Goal: Transaction & Acquisition: Purchase product/service

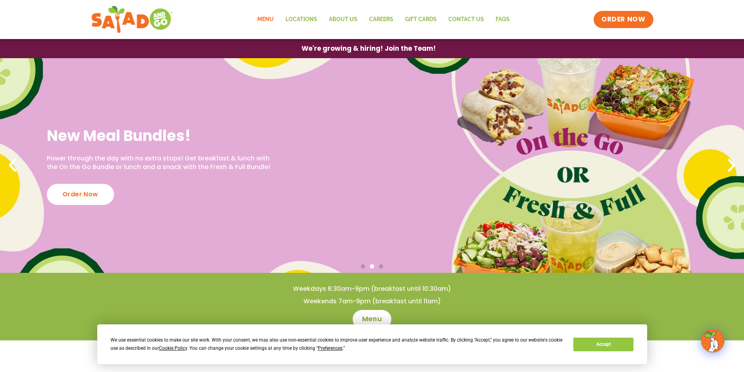
click at [268, 18] on link "Menu" at bounding box center [266, 20] width 28 height 18
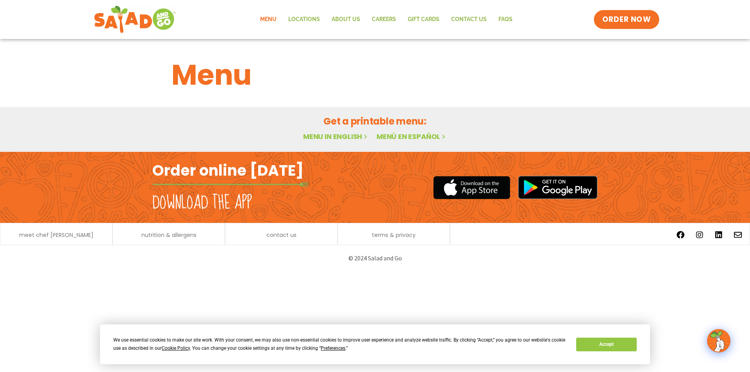
click at [629, 24] on link "ORDER NOW" at bounding box center [627, 19] width 66 height 19
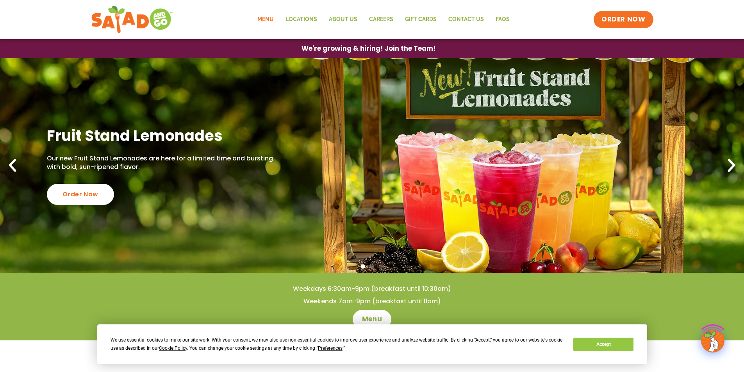
click at [269, 19] on link "Menu" at bounding box center [266, 20] width 28 height 18
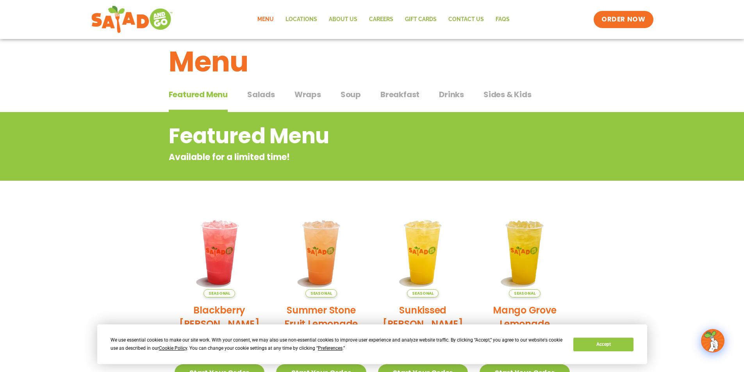
scroll to position [12, 0]
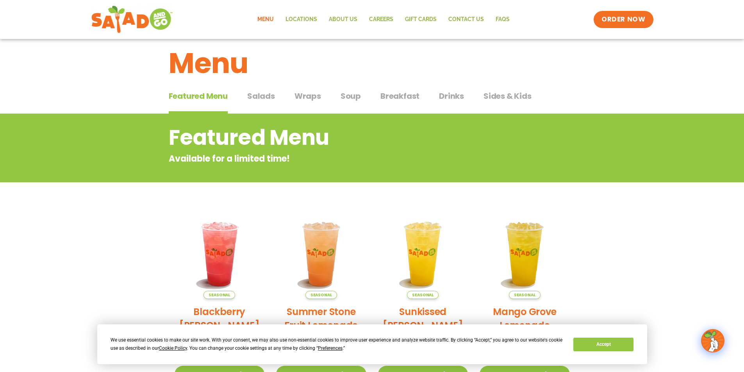
click at [400, 96] on span "Breakfast" at bounding box center [400, 96] width 39 height 12
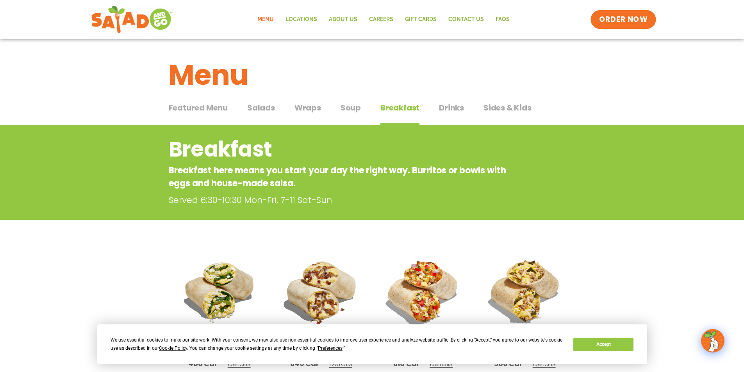
click at [612, 20] on span "ORDER NOW" at bounding box center [623, 19] width 48 height 10
